Goal: Unclear: Browse casually

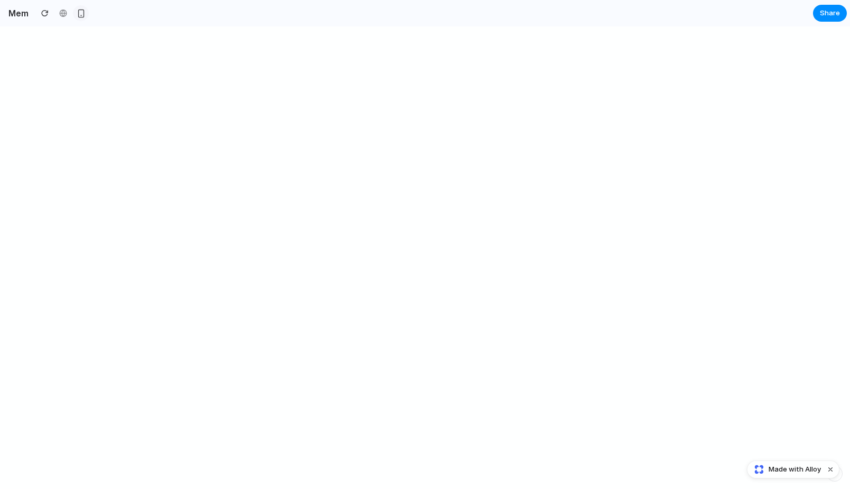
click at [83, 12] on div "button" at bounding box center [81, 13] width 9 height 9
click at [83, 12] on div "button" at bounding box center [81, 13] width 8 height 8
